Goal: Transaction & Acquisition: Purchase product/service

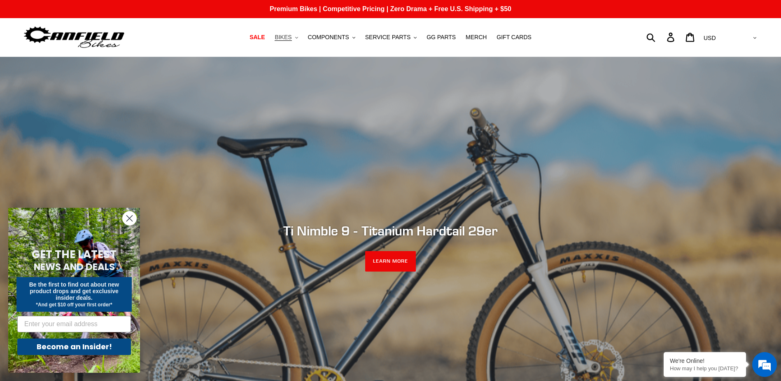
click at [292, 36] on span "BIKES" at bounding box center [283, 37] width 17 height 7
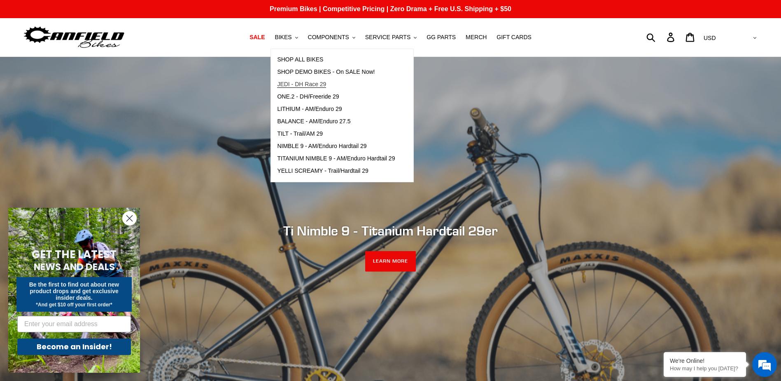
click at [300, 83] on span "JEDI - DH Race 29" at bounding box center [301, 84] width 49 height 7
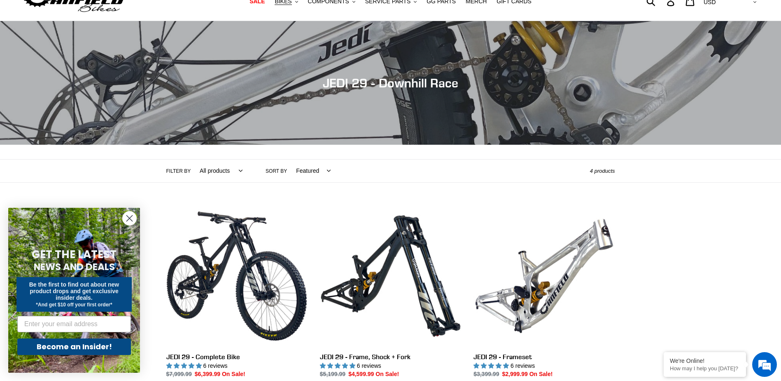
scroll to position [82, 0]
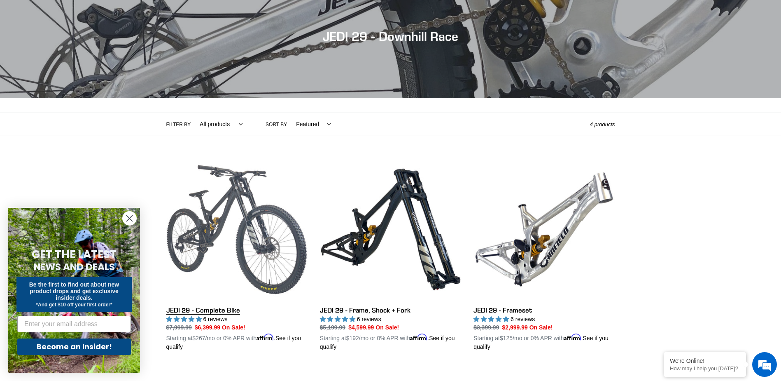
click at [206, 214] on link "JEDI 29 - Complete Bike" at bounding box center [236, 255] width 141 height 193
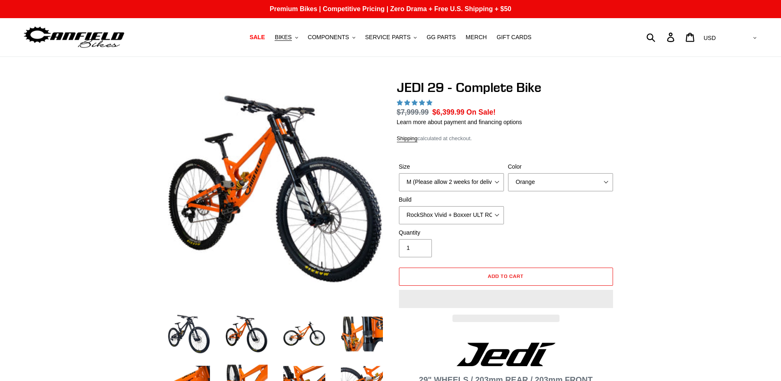
select select "highest-rating"
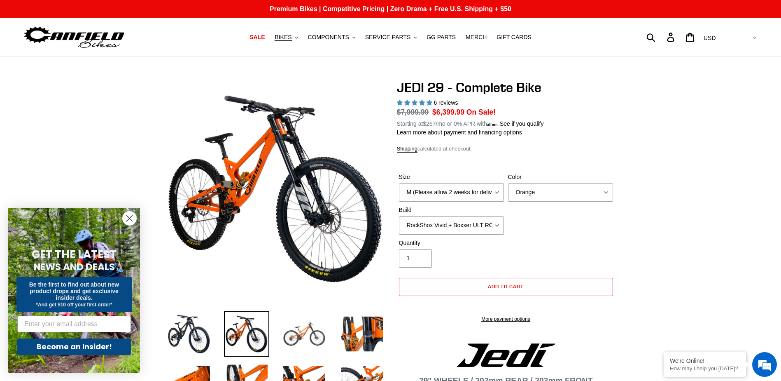
click at [302, 332] on img at bounding box center [304, 333] width 45 height 45
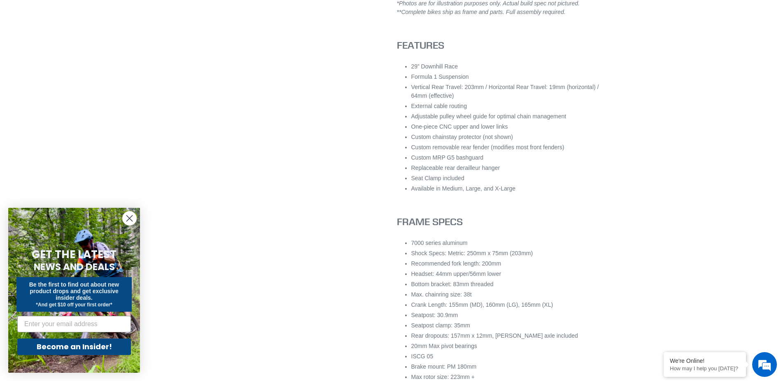
scroll to position [865, 0]
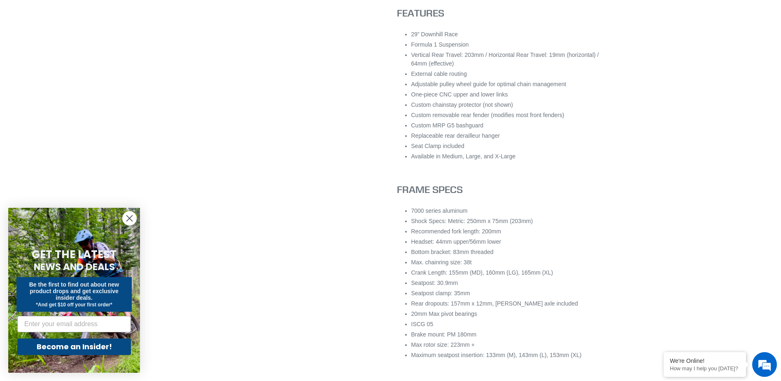
click at [131, 220] on icon "Close dialog" at bounding box center [130, 218] width 6 height 6
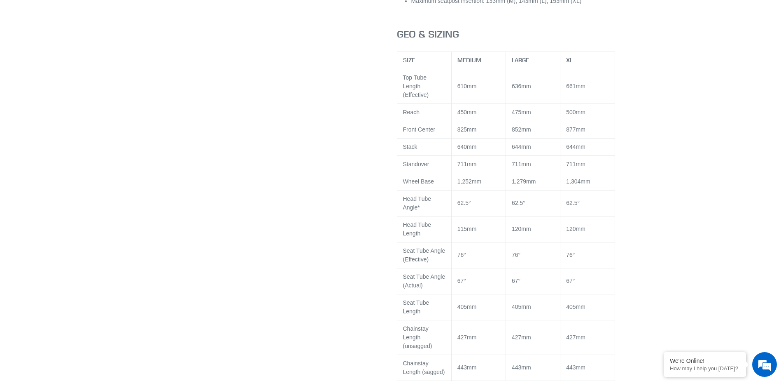
scroll to position [1194, 0]
